Goal: Transaction & Acquisition: Purchase product/service

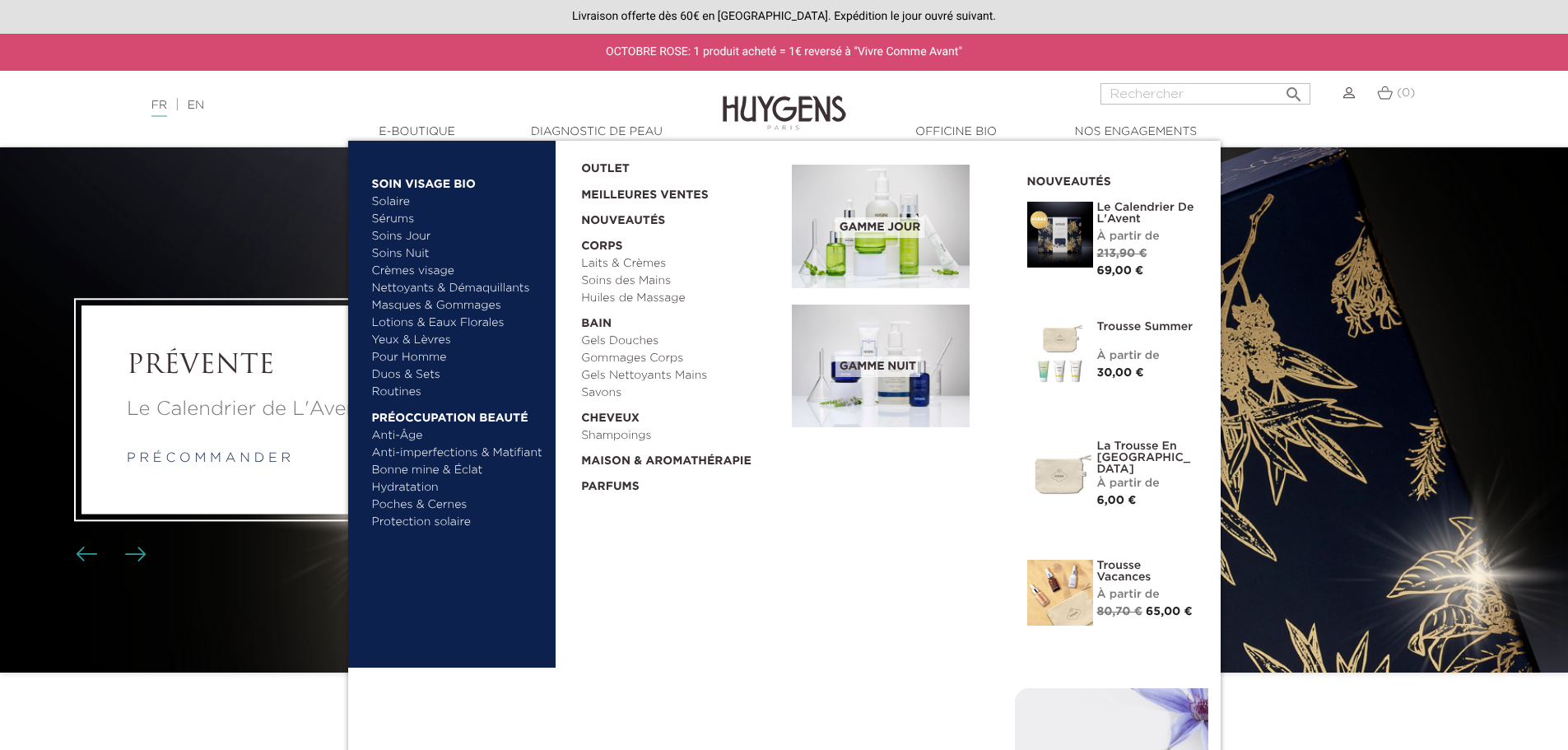
click at [448, 283] on link "Nettoyants & Démaquillants" at bounding box center [457, 288] width 172 height 17
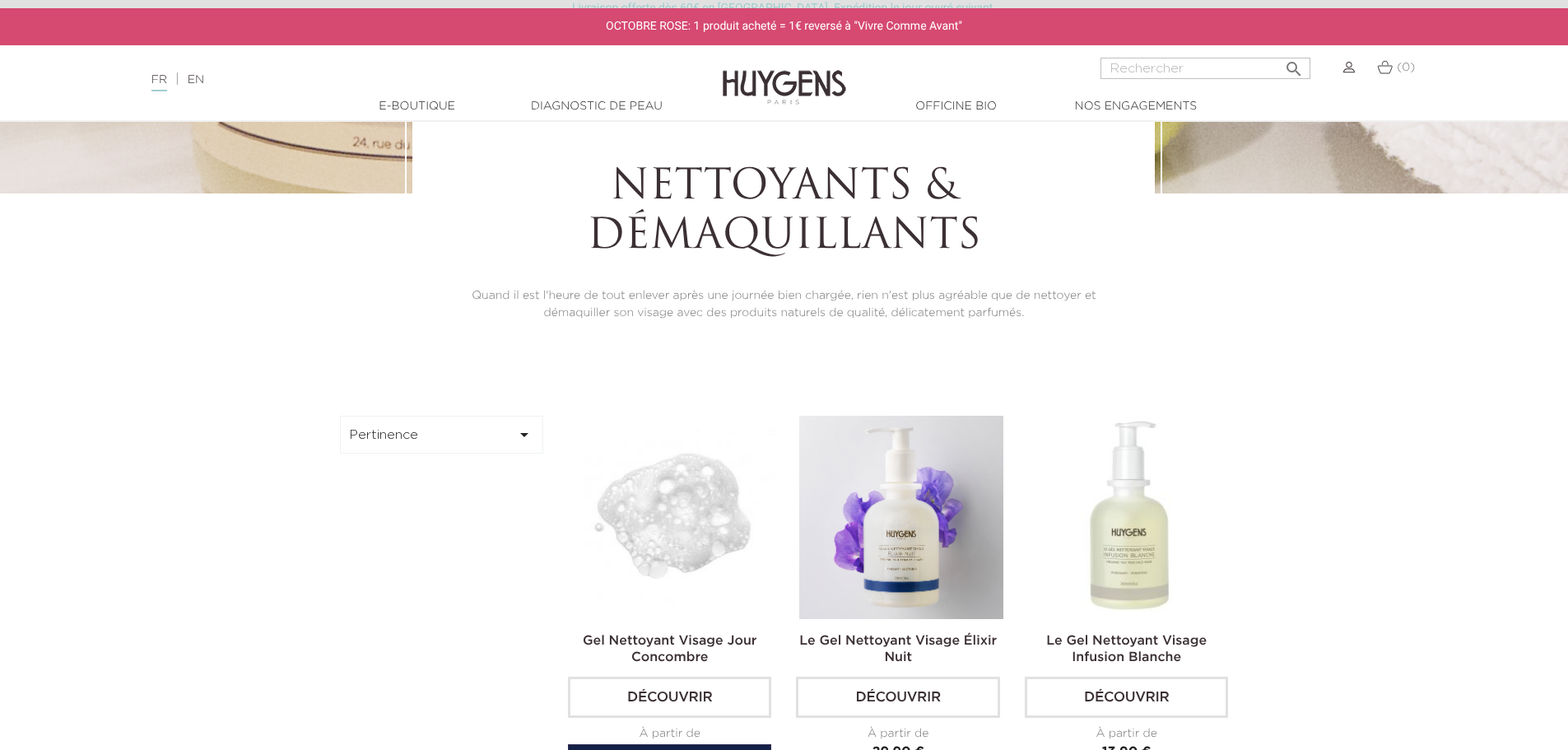
scroll to position [412, 0]
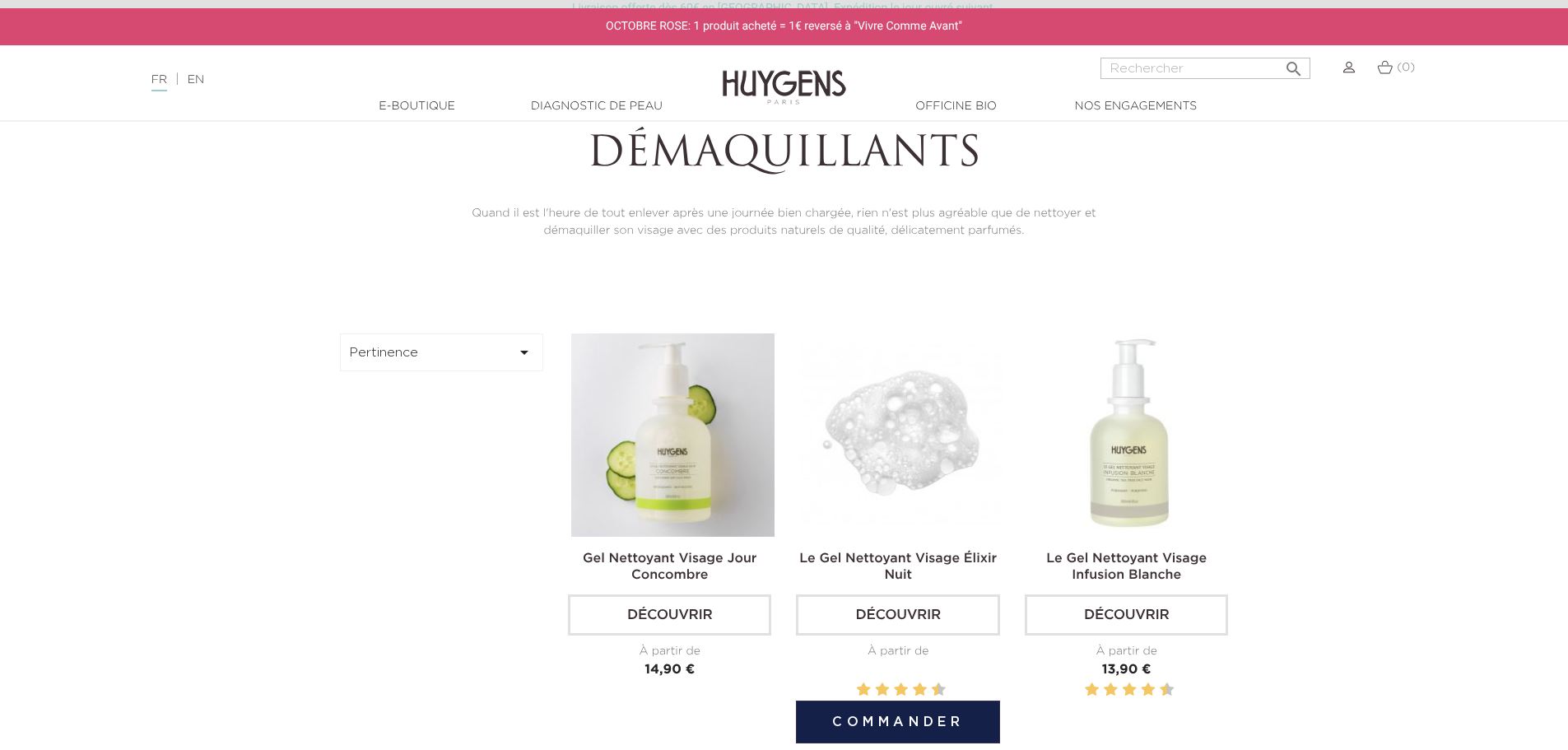
click at [981, 437] on img at bounding box center [901, 435] width 204 height 204
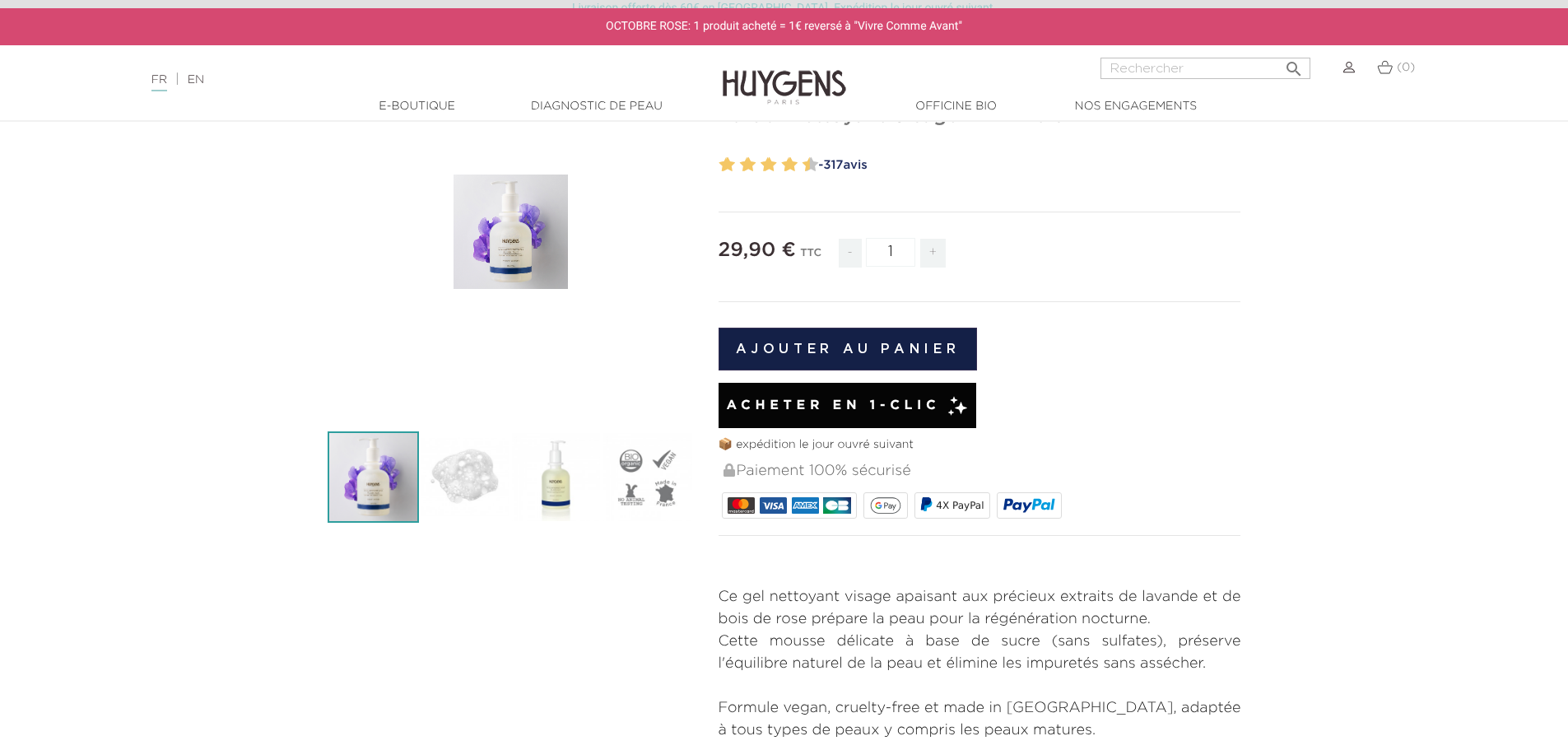
scroll to position [247, 0]
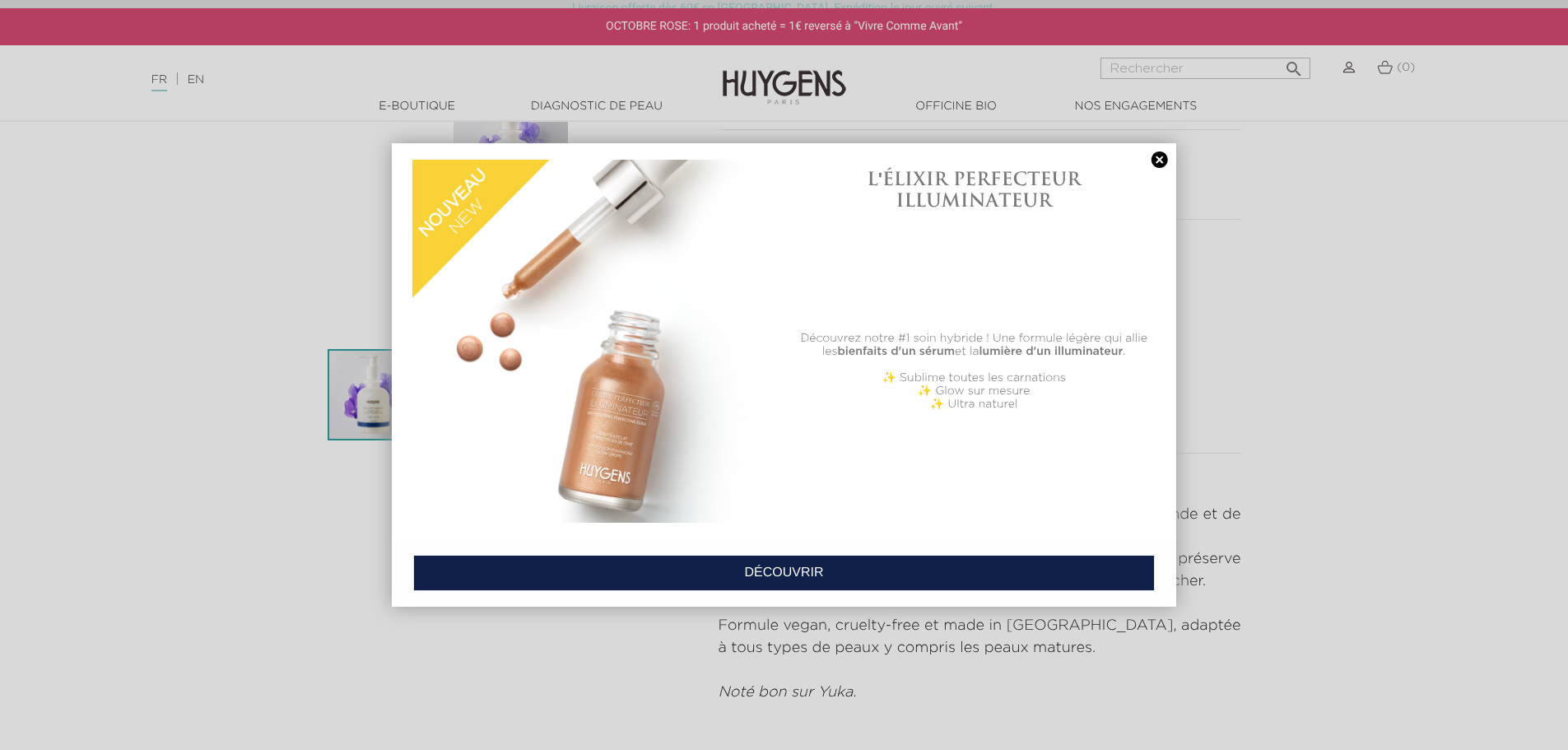
click at [1152, 159] on link at bounding box center [1159, 160] width 23 height 17
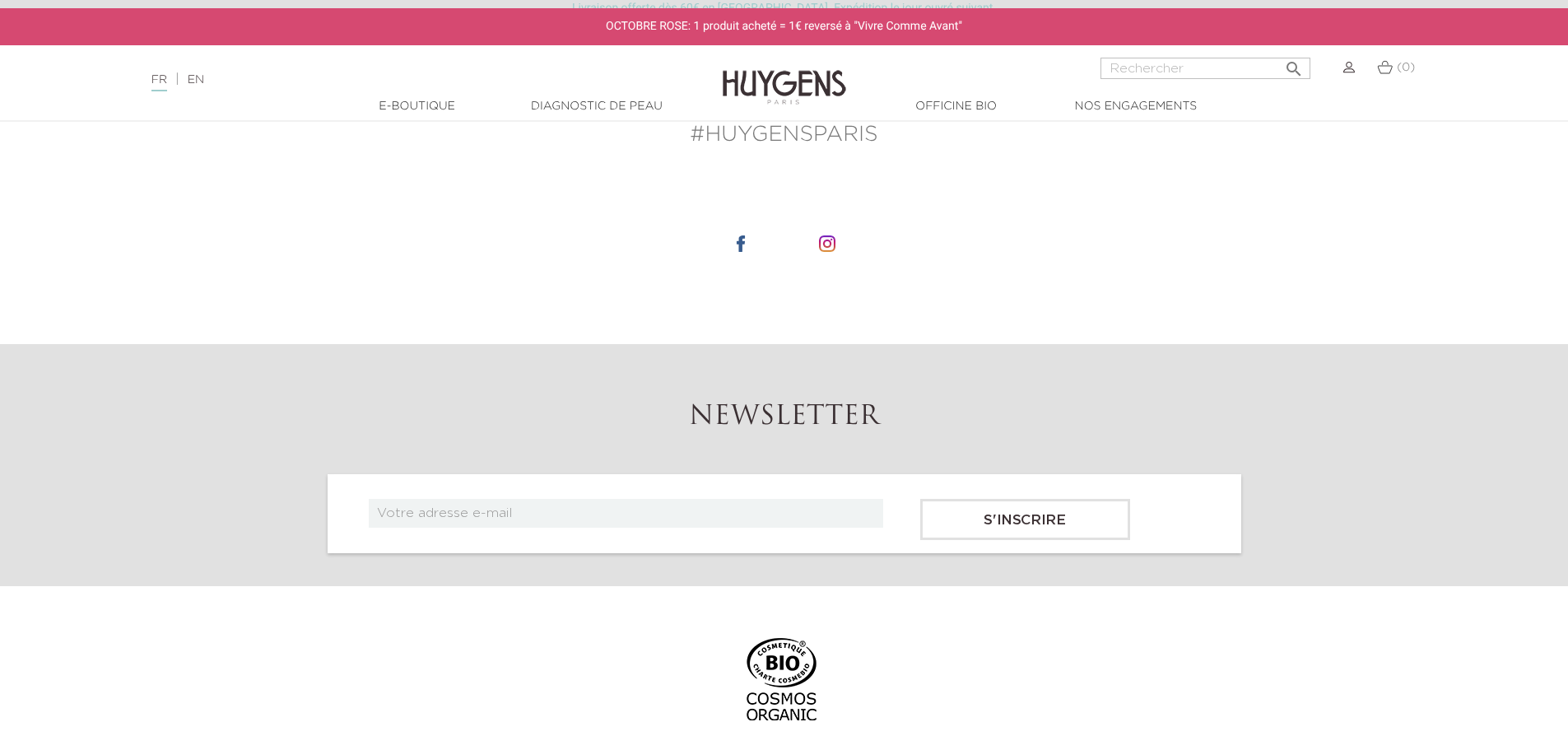
scroll to position [1317, 0]
